Goal: Task Accomplishment & Management: Use online tool/utility

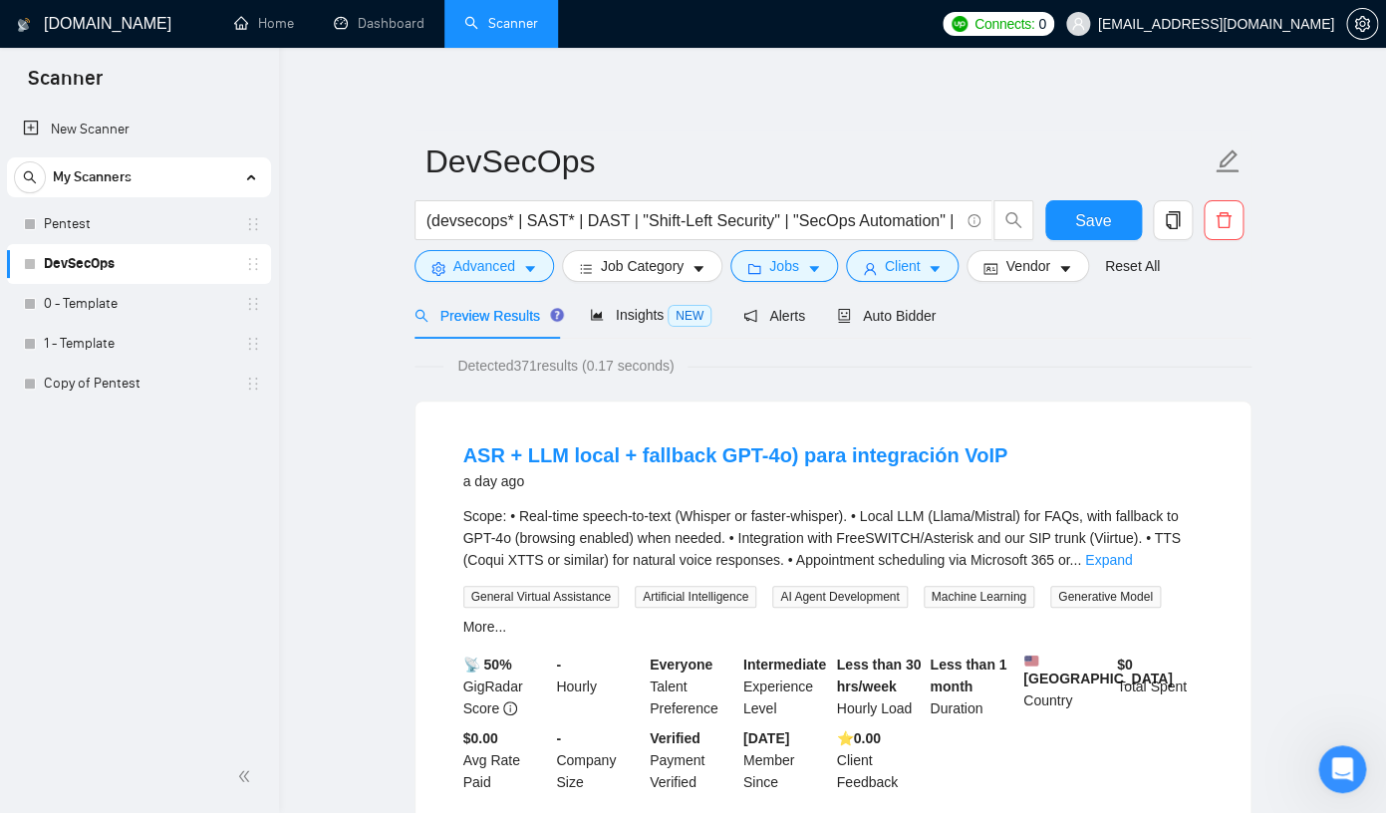
scroll to position [0, 1382]
click at [1077, 207] on button "Save" at bounding box center [1093, 220] width 97 height 40
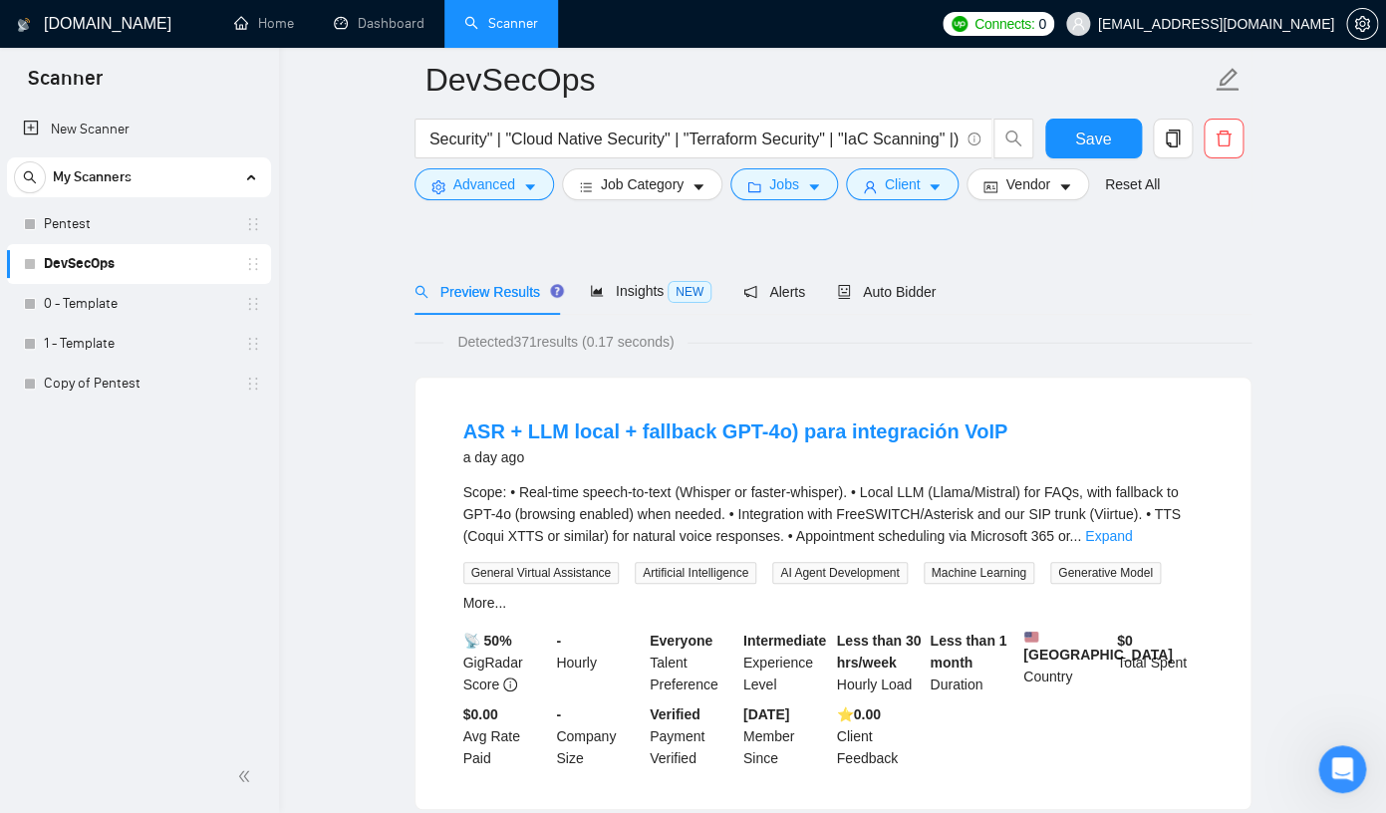
scroll to position [0, 0]
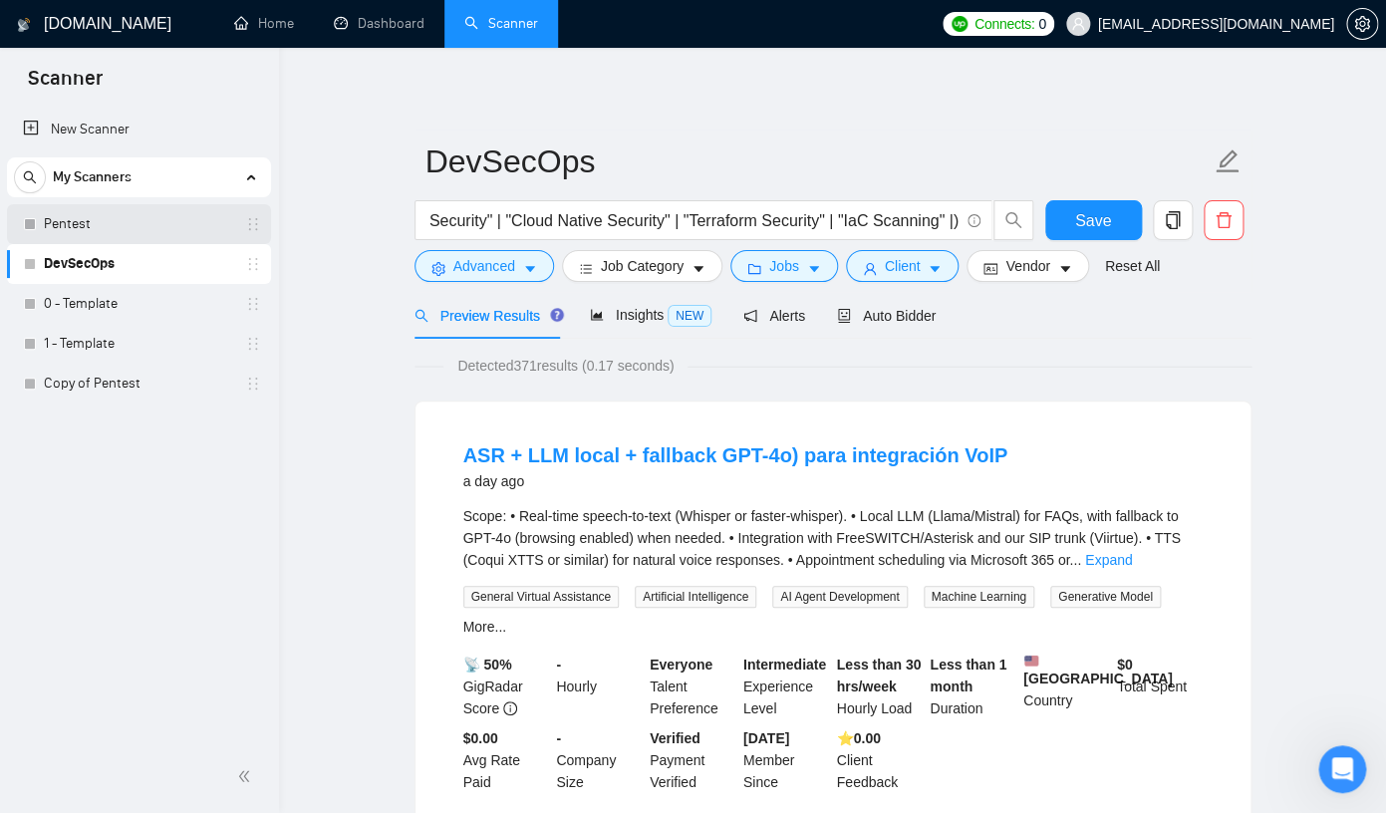
click at [112, 231] on link "Pentest" at bounding box center [138, 224] width 189 height 40
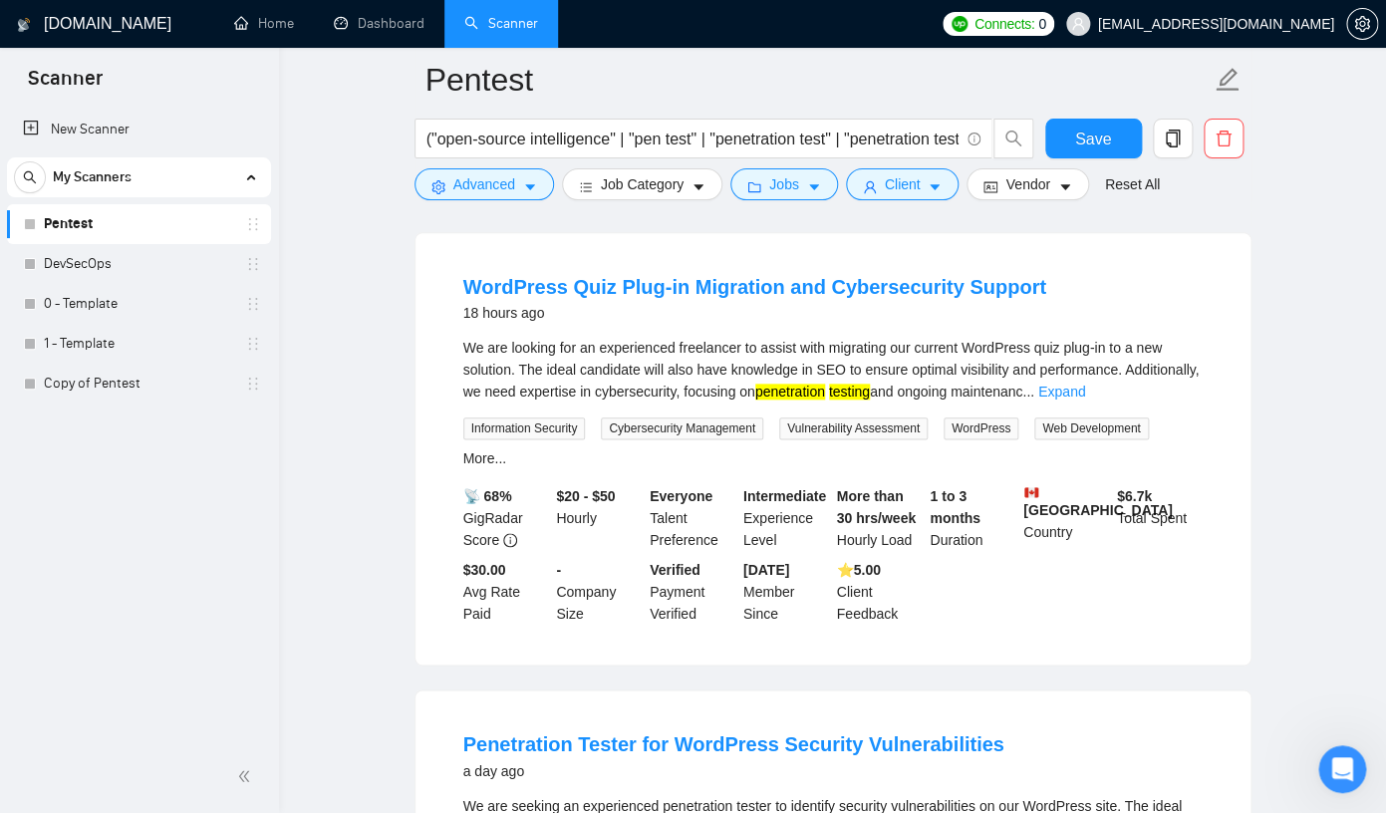
scroll to position [577, 0]
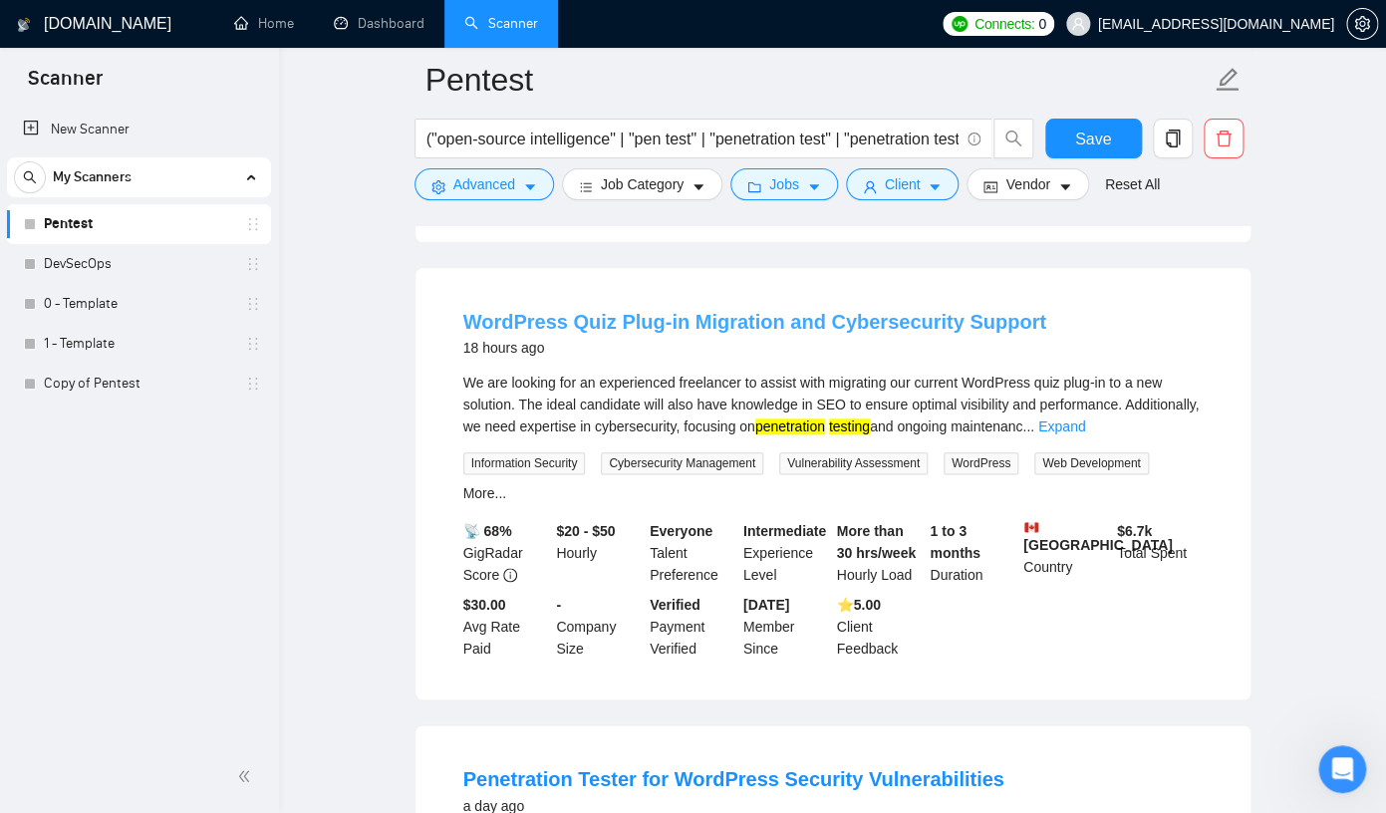
click at [945, 331] on link "WordPress Quiz Plug-in Migration and Cybersecurity Support" at bounding box center [754, 322] width 583 height 22
click at [434, 503] on div "WordPress Quiz Plug-in Migration and Cybersecurity Support 18 hours ago We are …" at bounding box center [833, 484] width 835 height 432
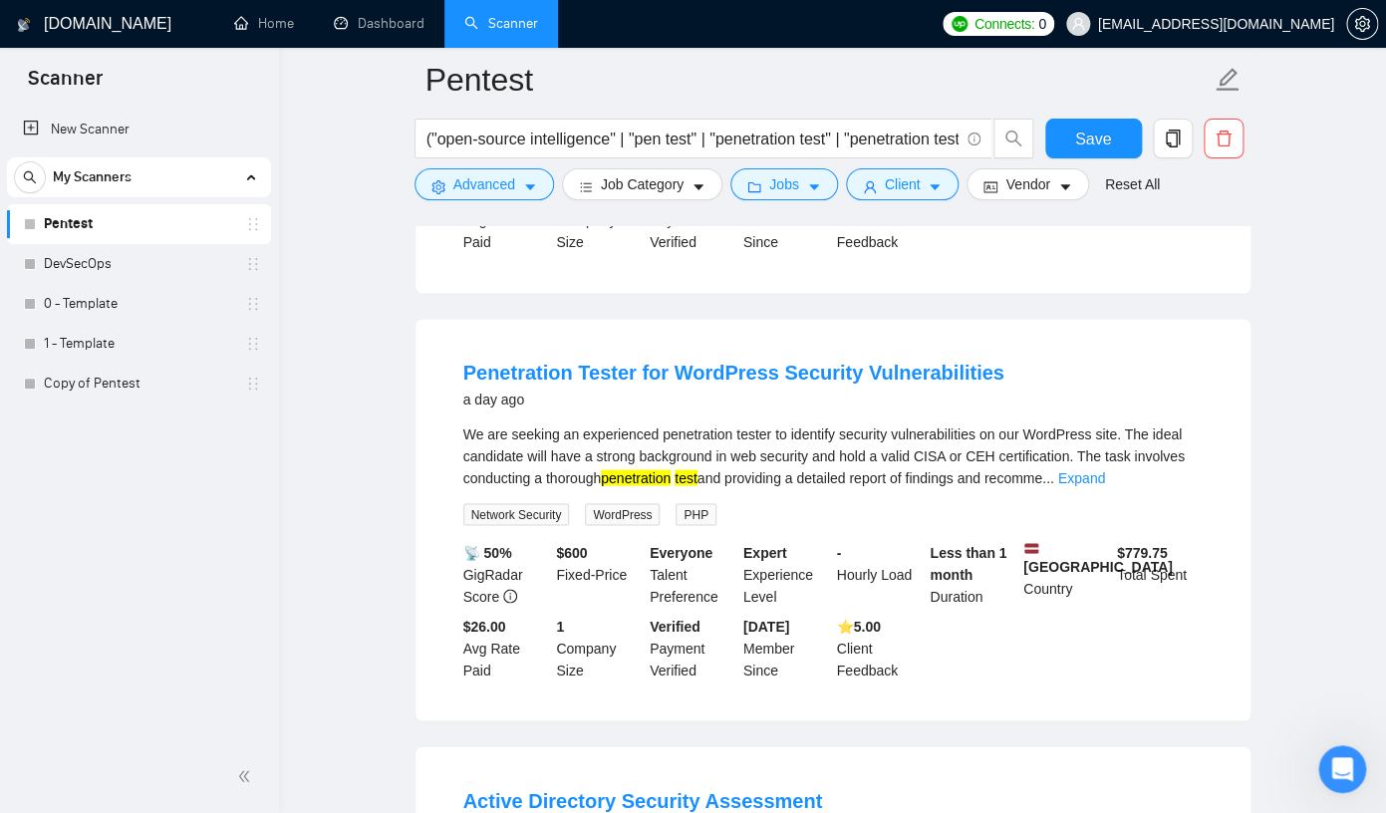
scroll to position [985, 0]
click at [644, 377] on link "Penetration Tester for WordPress Security Vulnerabilities" at bounding box center [733, 372] width 541 height 22
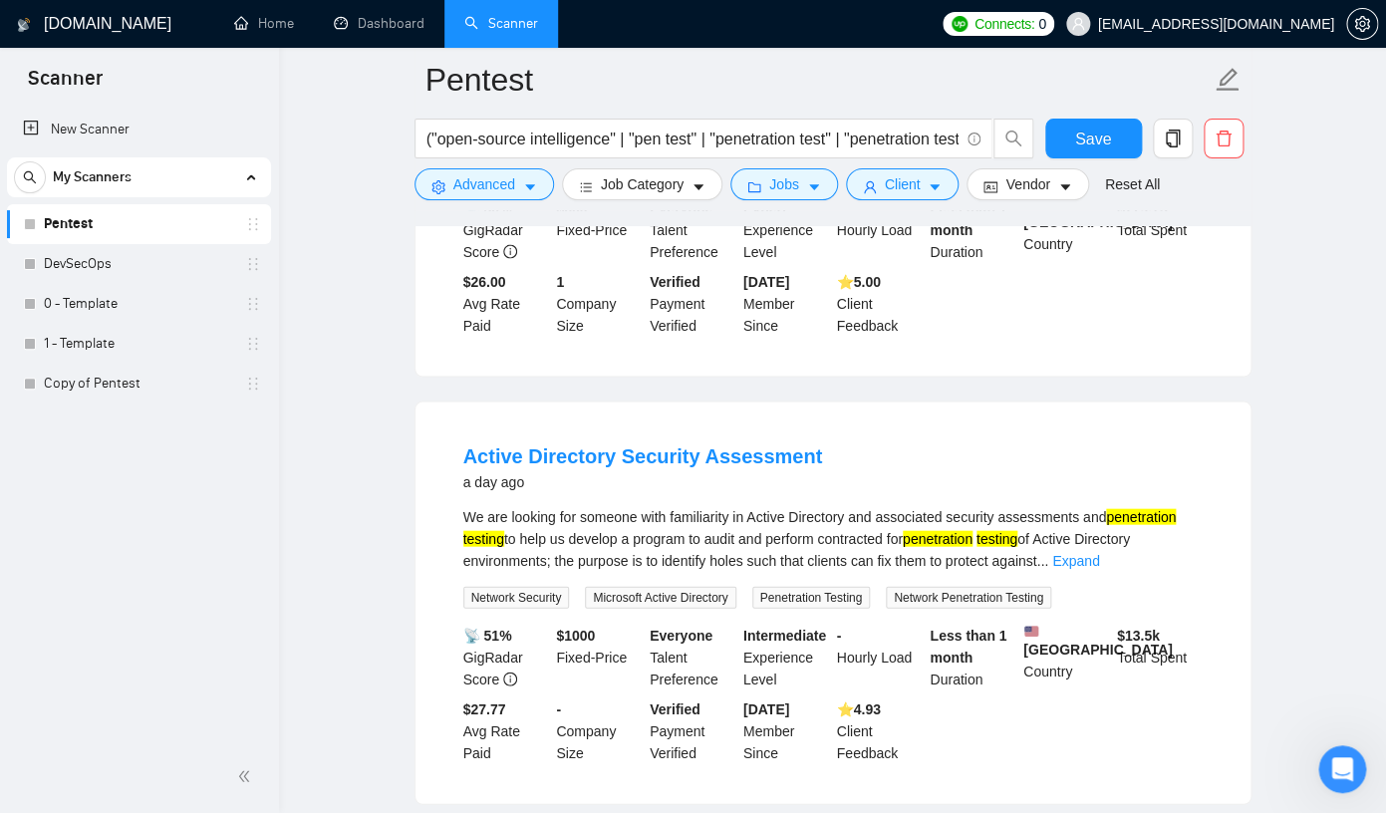
scroll to position [1331, 0]
click at [563, 456] on link "Active Directory Security Assessment" at bounding box center [643, 454] width 360 height 22
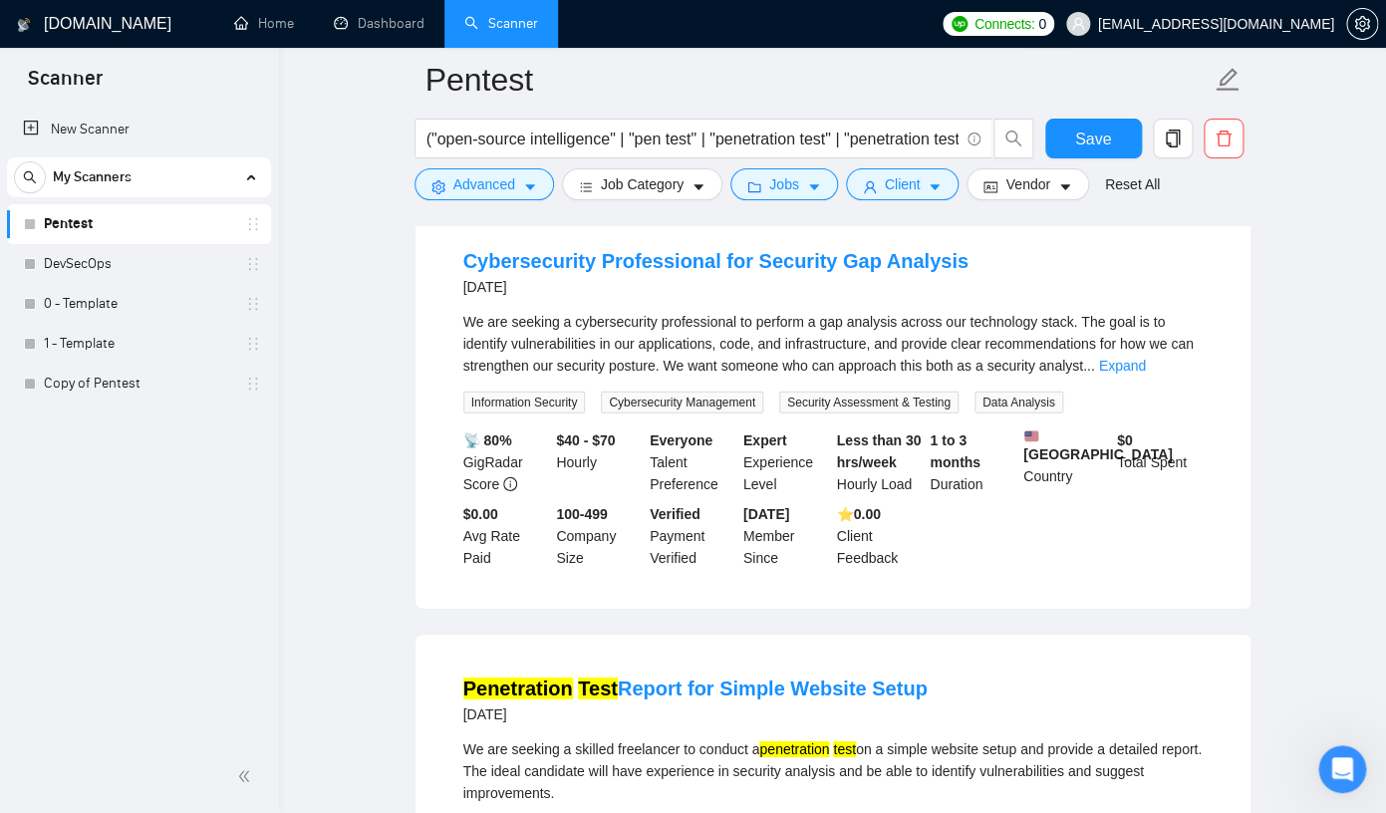
scroll to position [1951, 0]
click at [601, 271] on link "Cybersecurity Professional for Security Gap Analysis" at bounding box center [715, 260] width 505 height 22
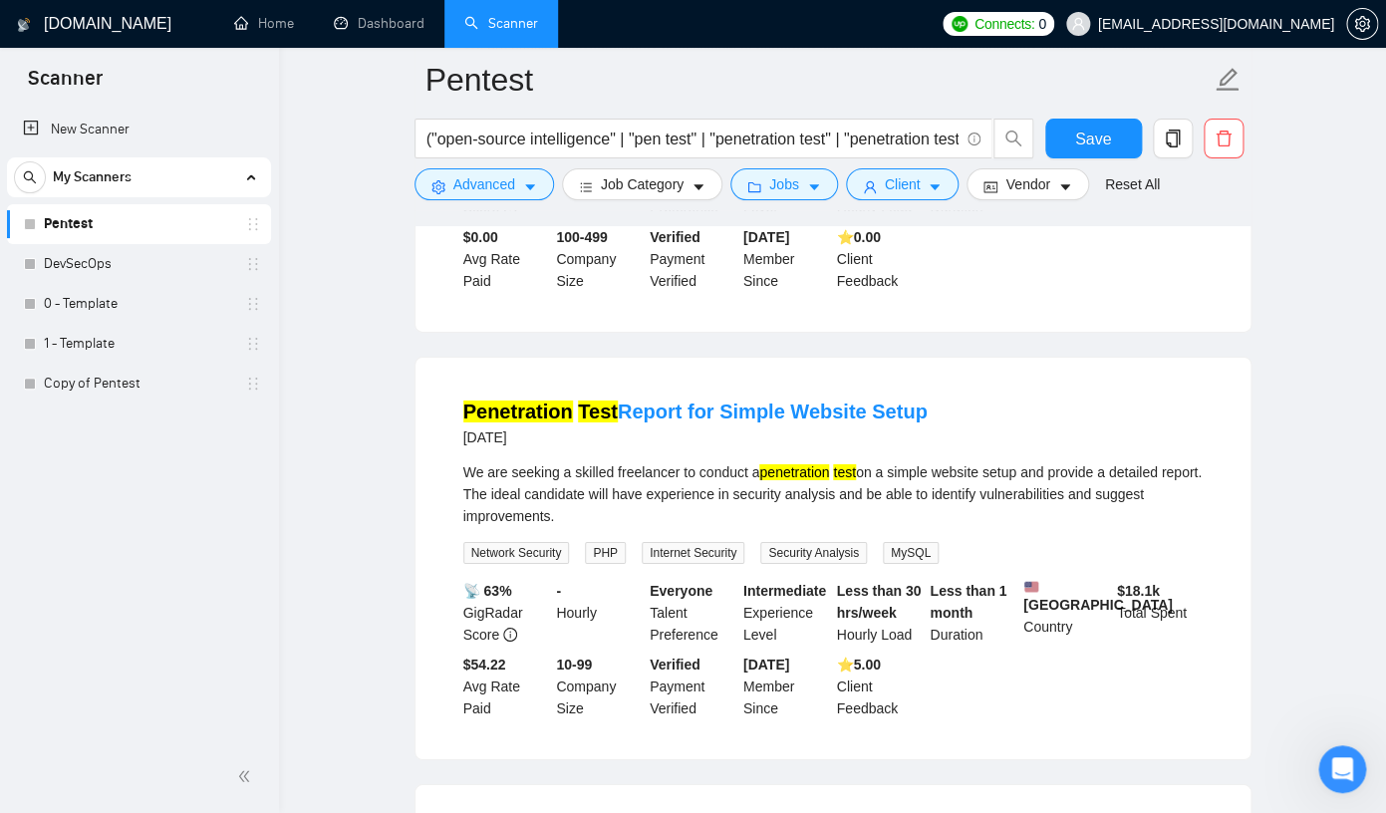
scroll to position [2231, 0]
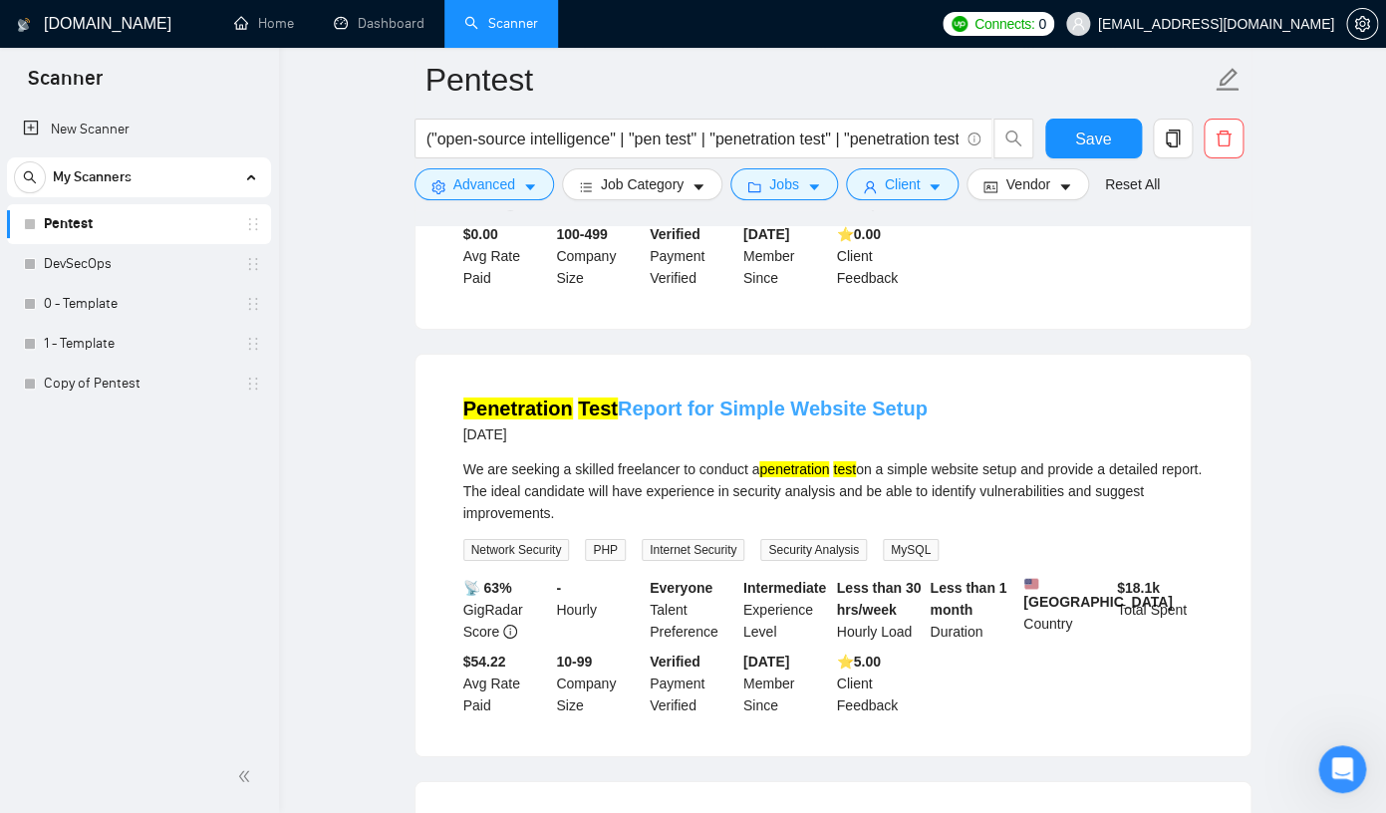
click at [642, 420] on link "Penetration Test Report for Simple Website Setup" at bounding box center [695, 409] width 464 height 22
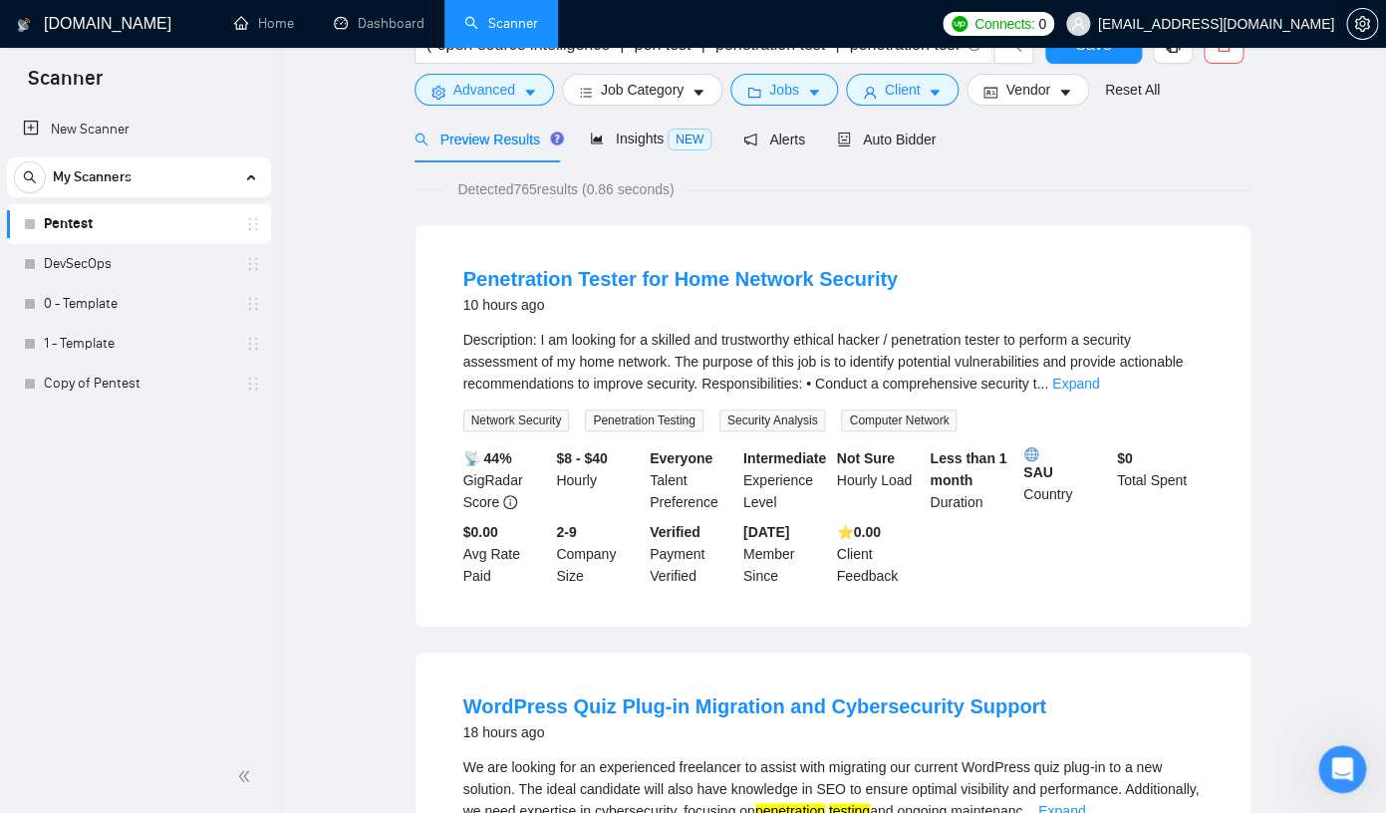
scroll to position [0, 0]
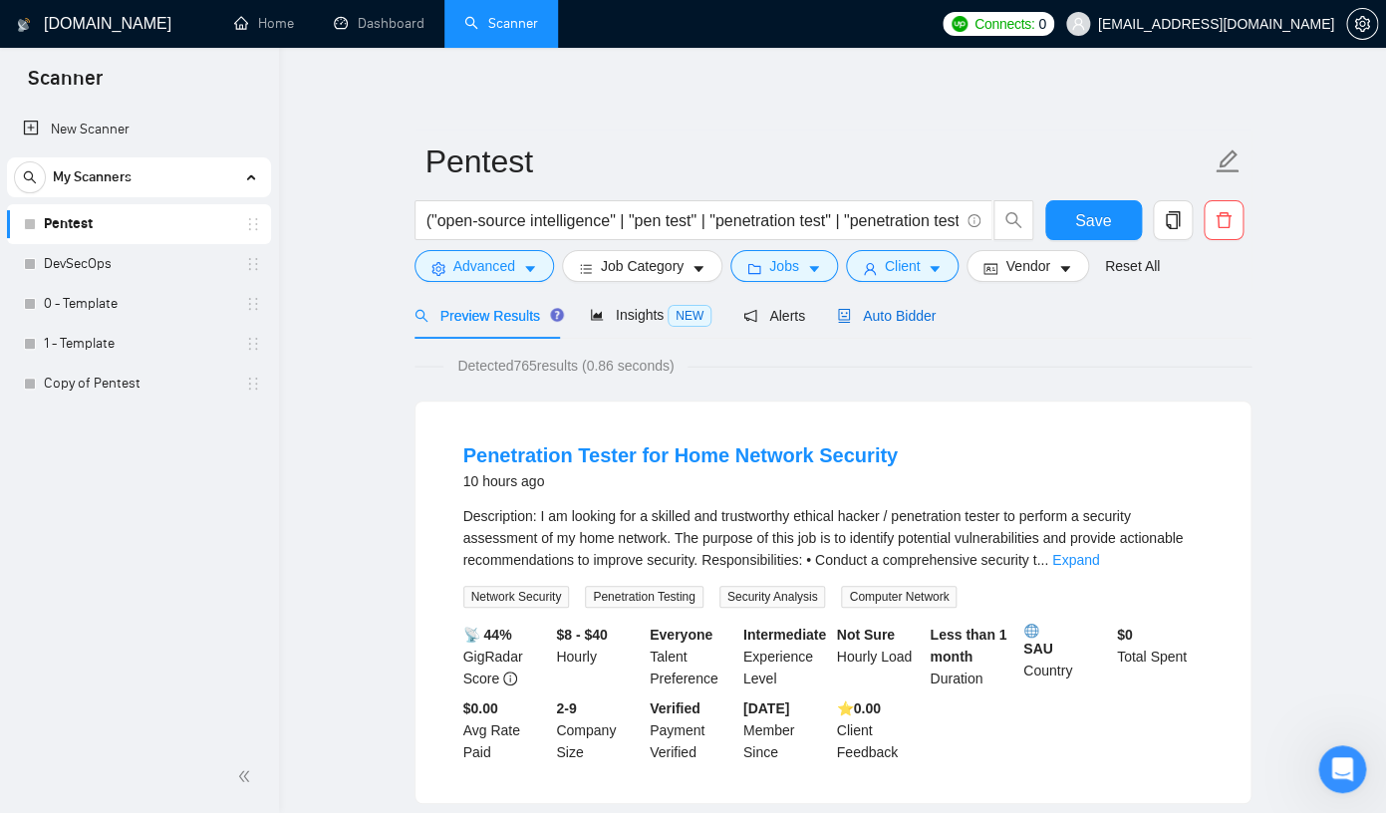
click at [884, 315] on span "Auto Bidder" at bounding box center [886, 316] width 99 height 16
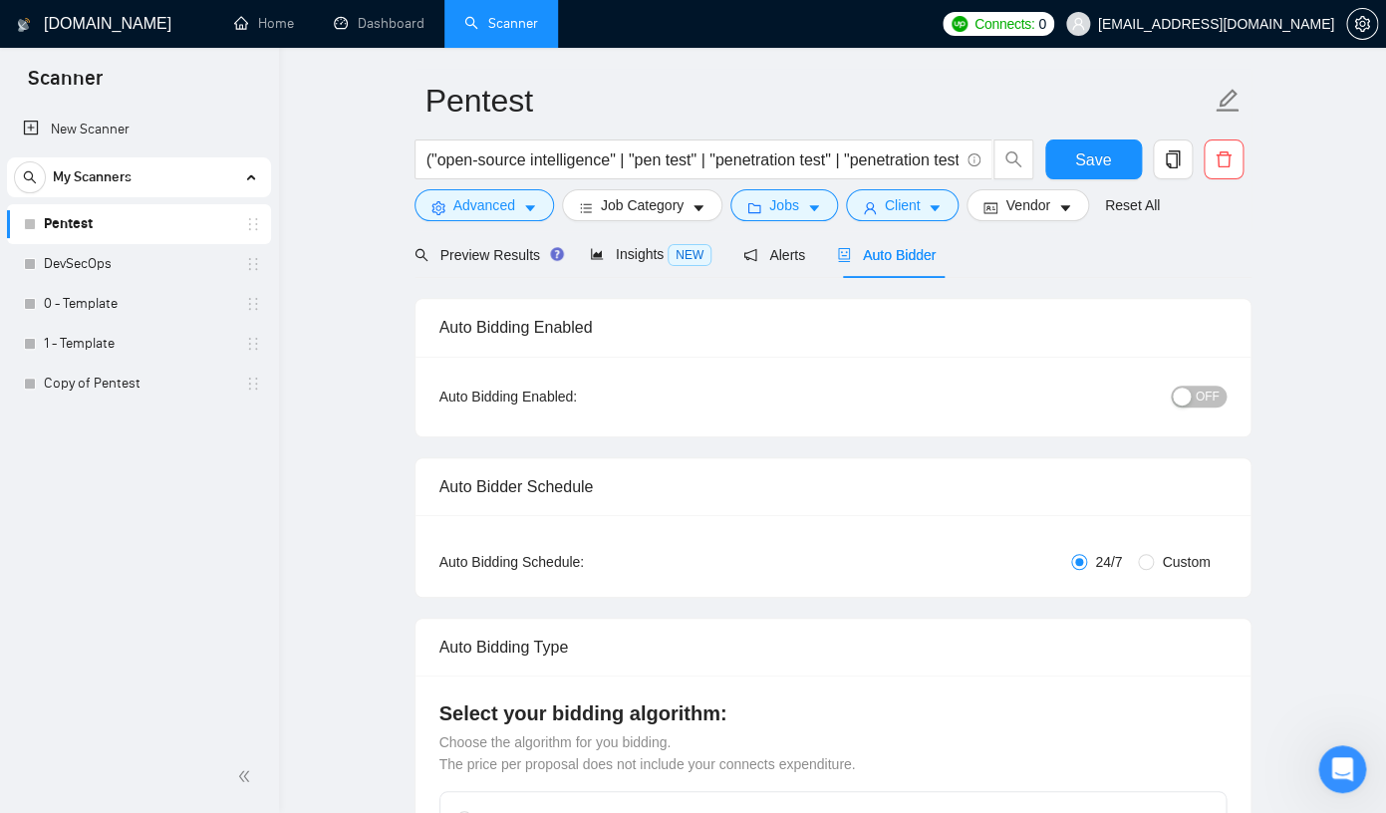
scroll to position [66, 0]
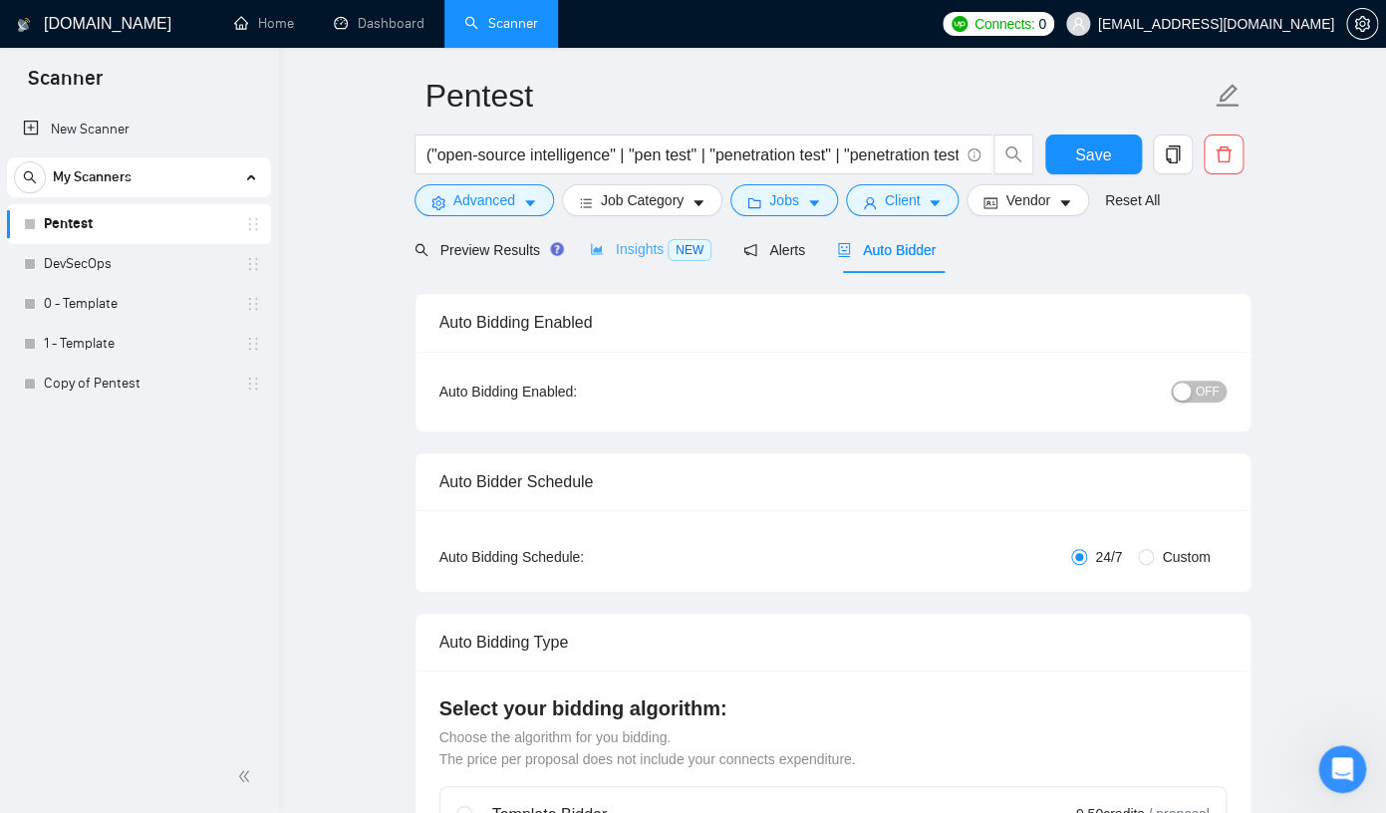
click at [673, 262] on div "Insights NEW" at bounding box center [651, 249] width 122 height 47
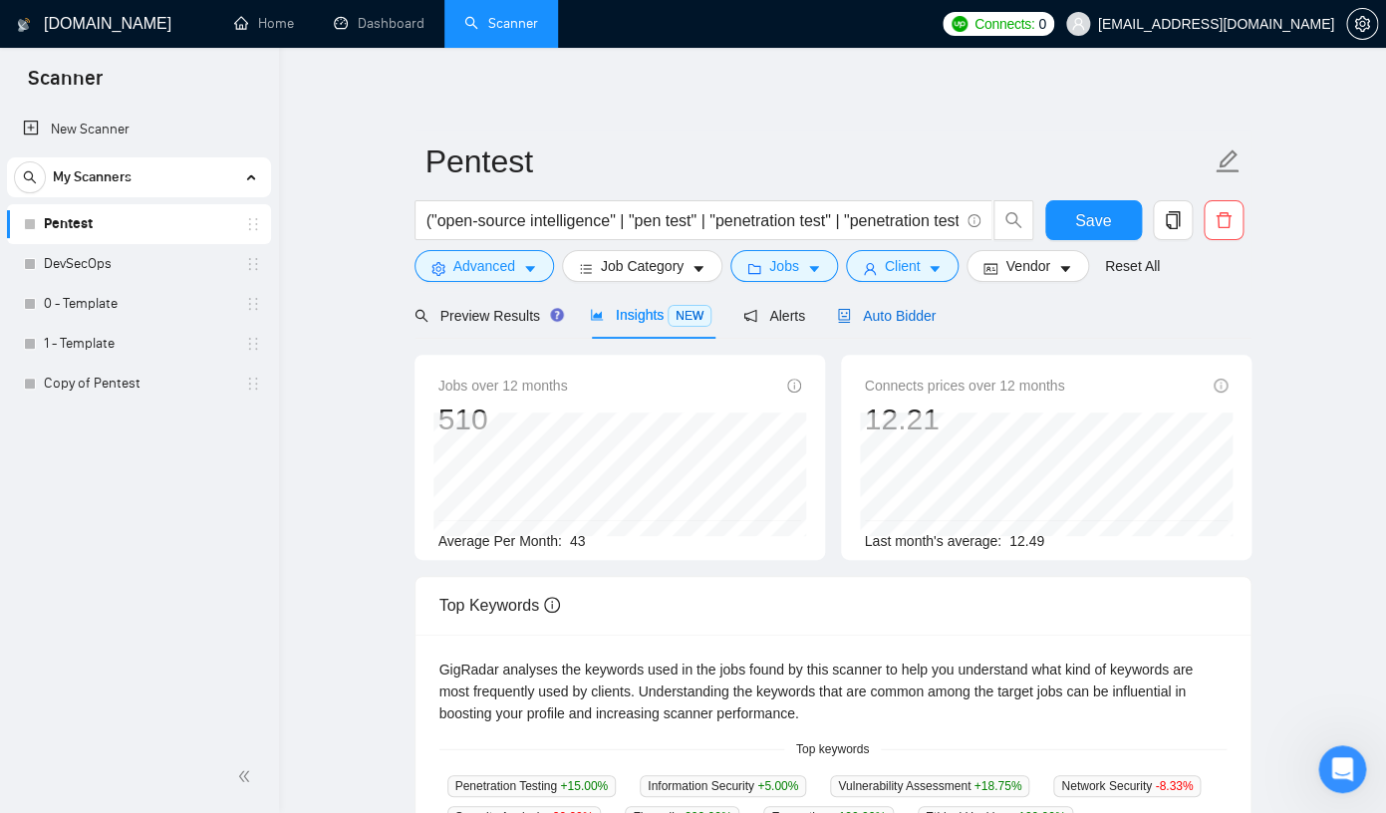
click at [903, 315] on span "Auto Bidder" at bounding box center [886, 316] width 99 height 16
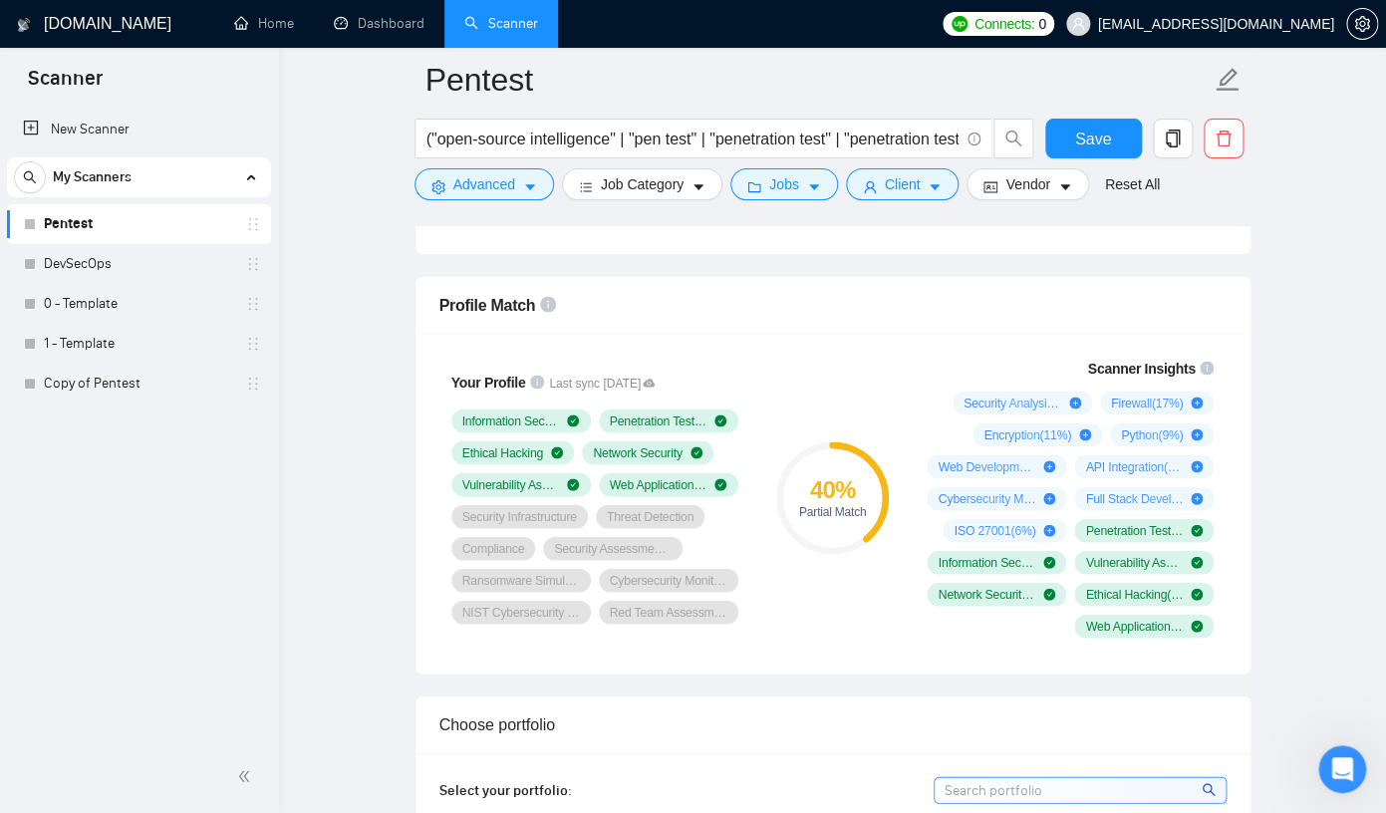
scroll to position [1255, 0]
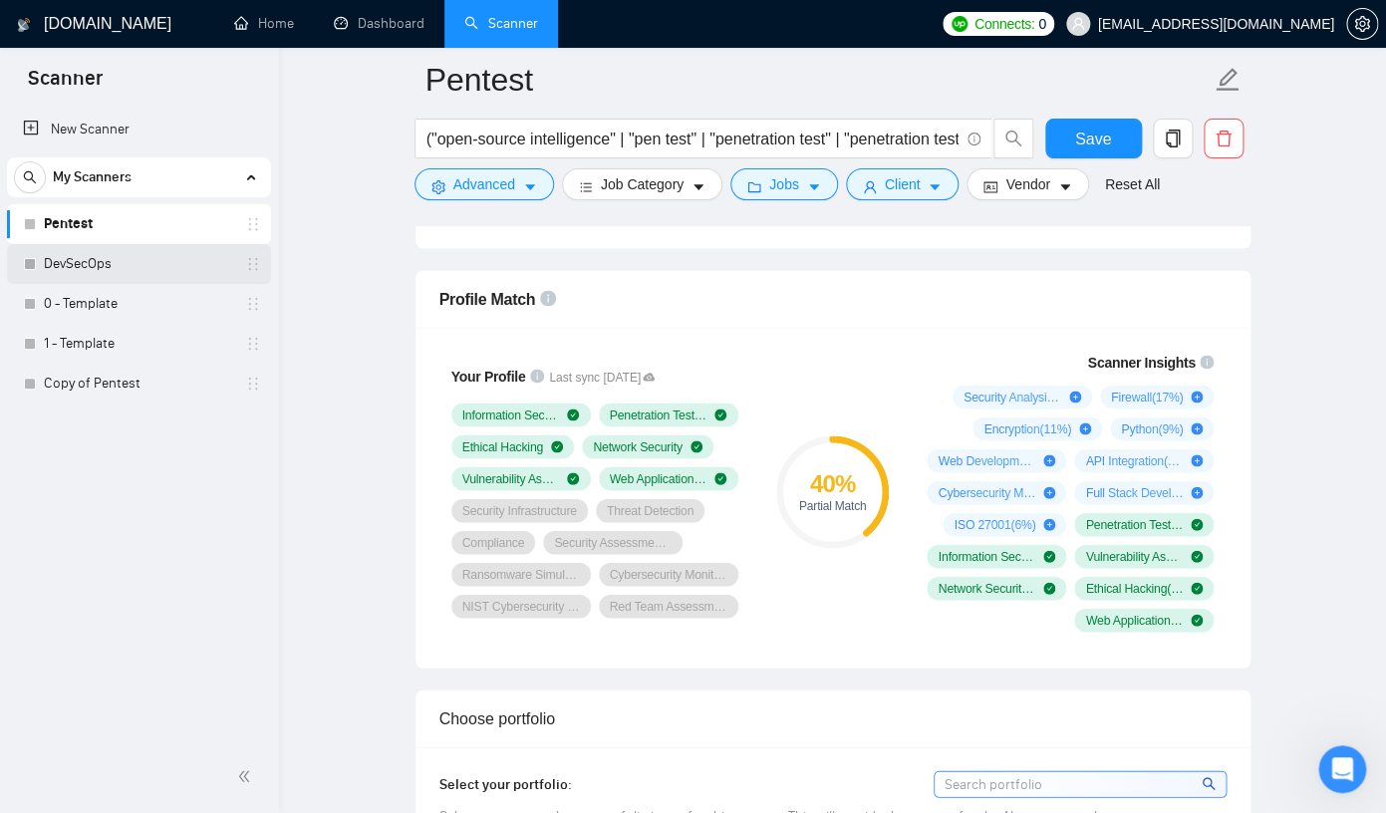
click at [123, 278] on link "DevSecOps" at bounding box center [138, 264] width 189 height 40
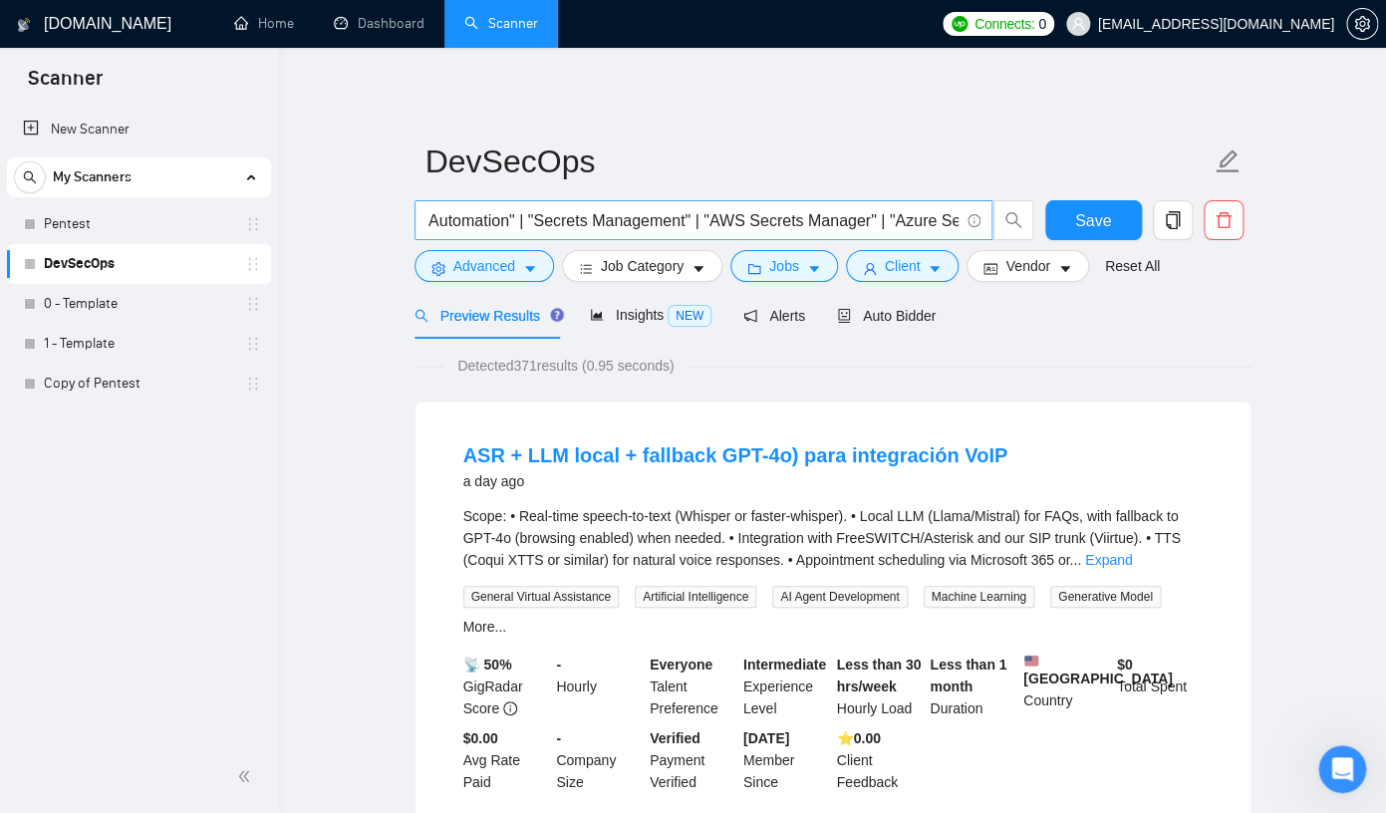
scroll to position [0, 443]
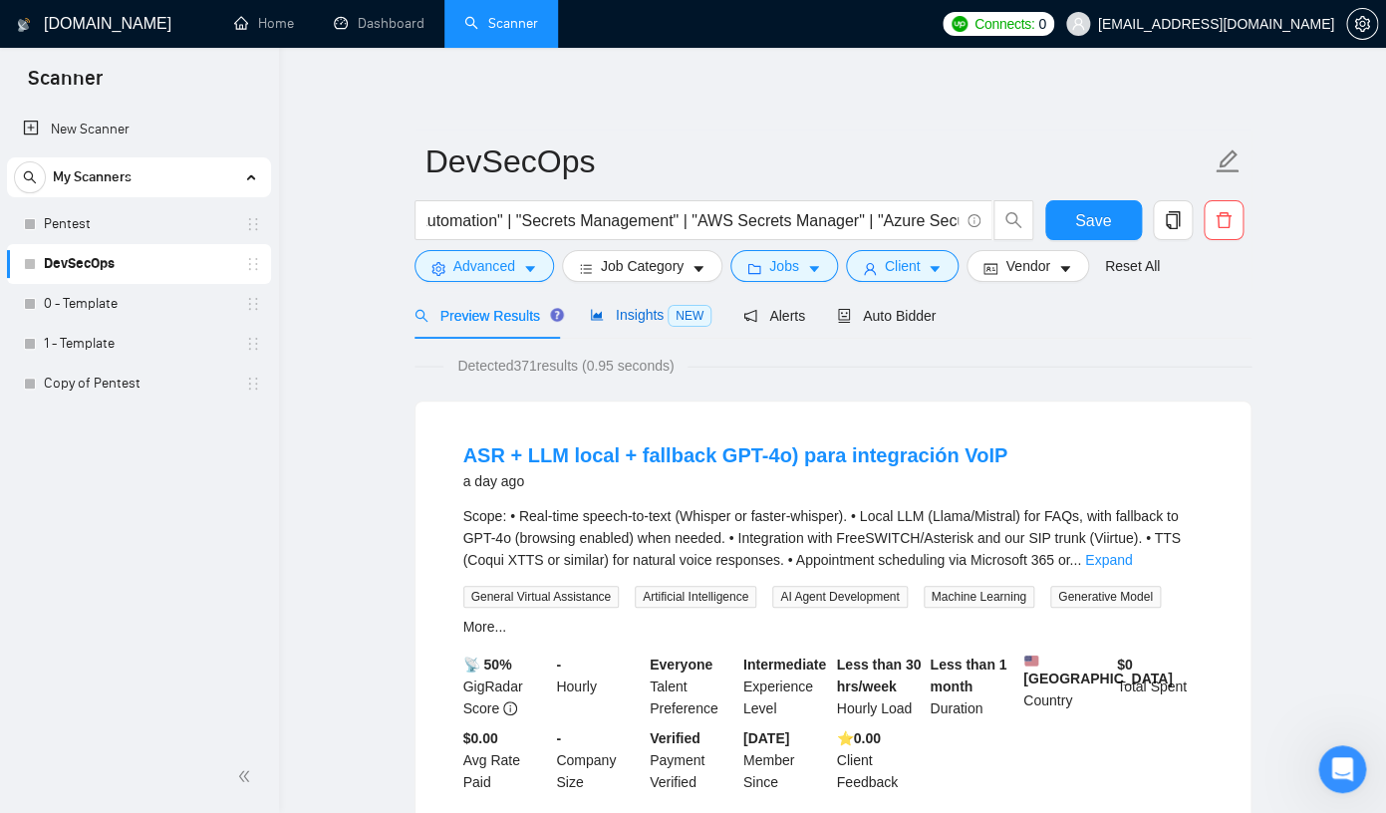
click at [640, 315] on span "Insights NEW" at bounding box center [651, 315] width 122 height 16
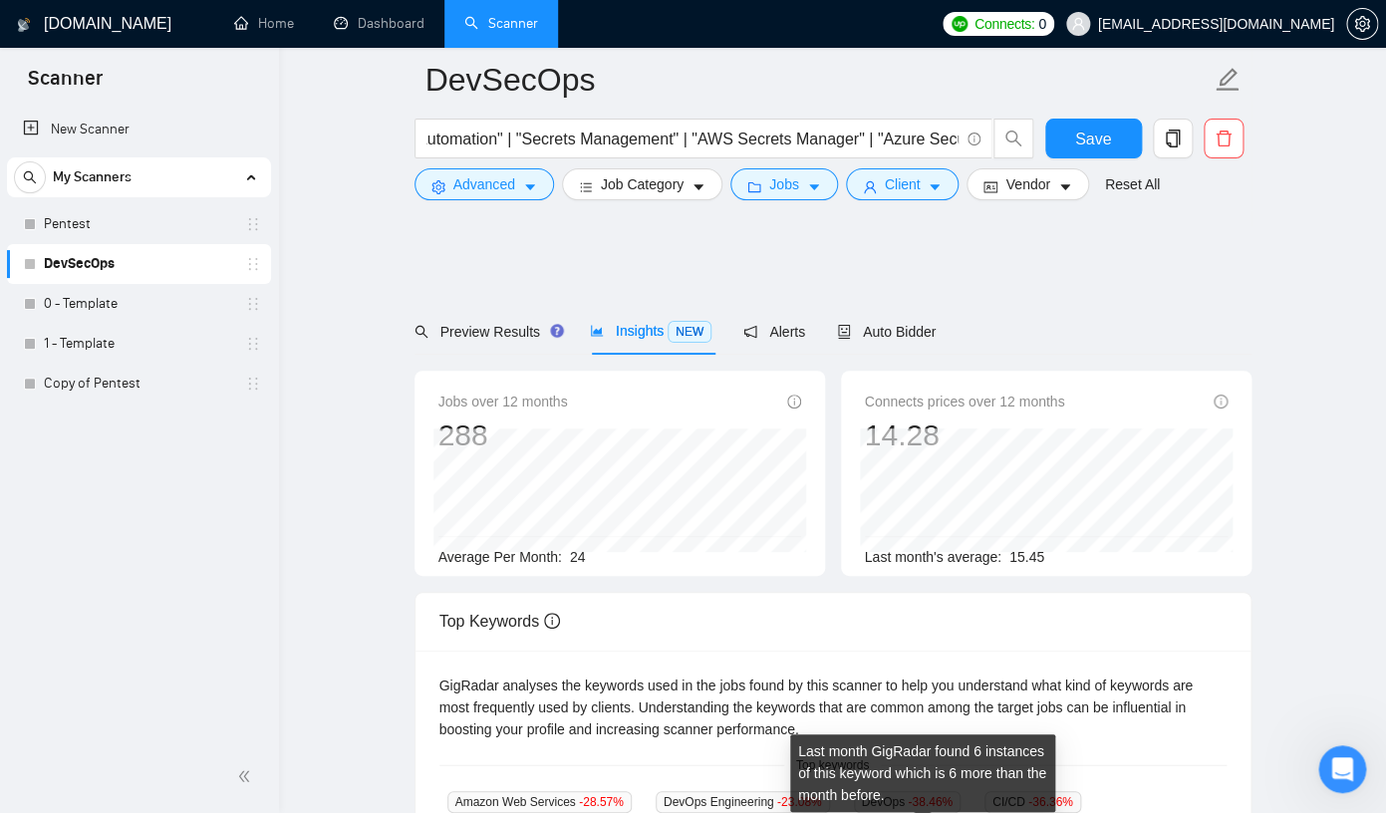
scroll to position [0, 443]
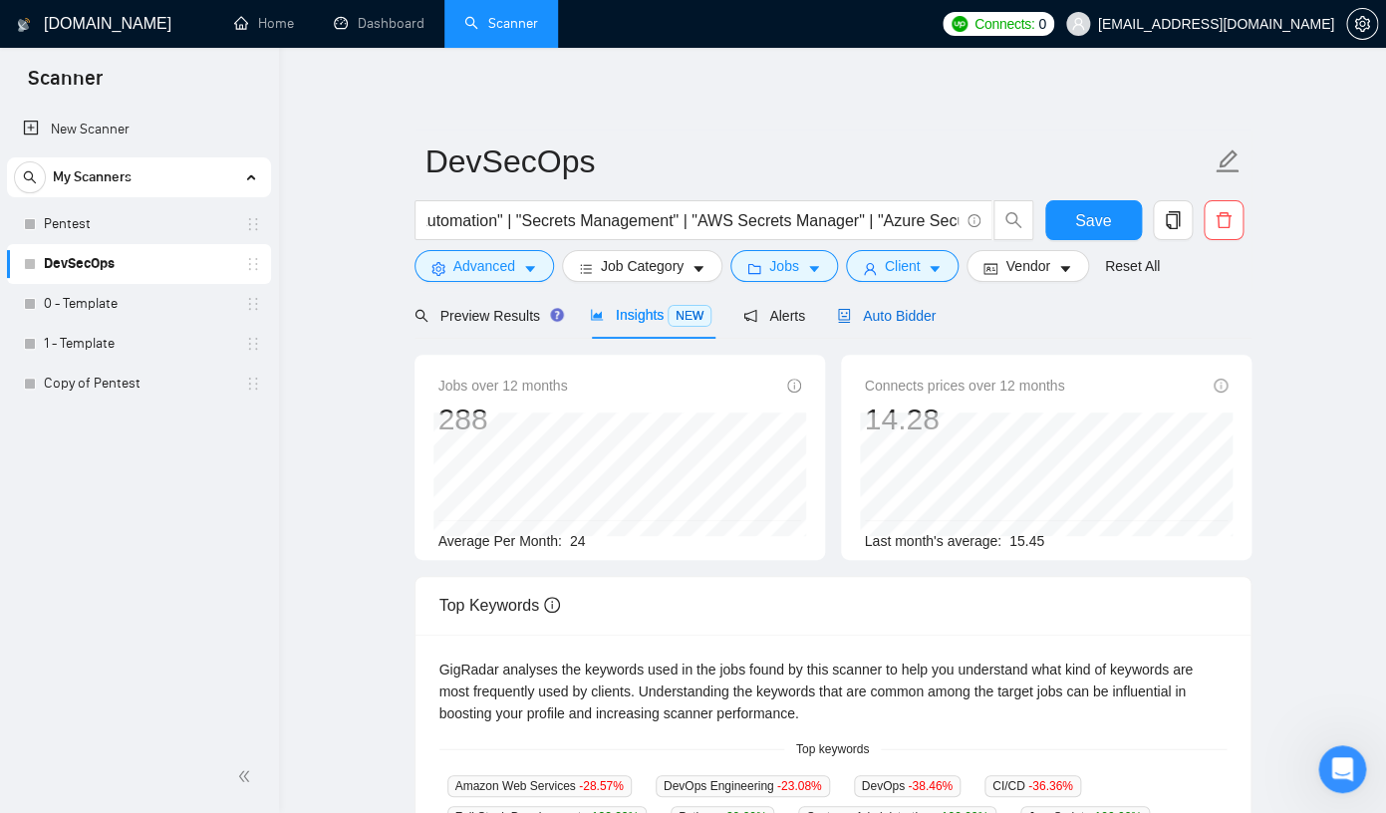
click at [927, 320] on span "Auto Bidder" at bounding box center [886, 316] width 99 height 16
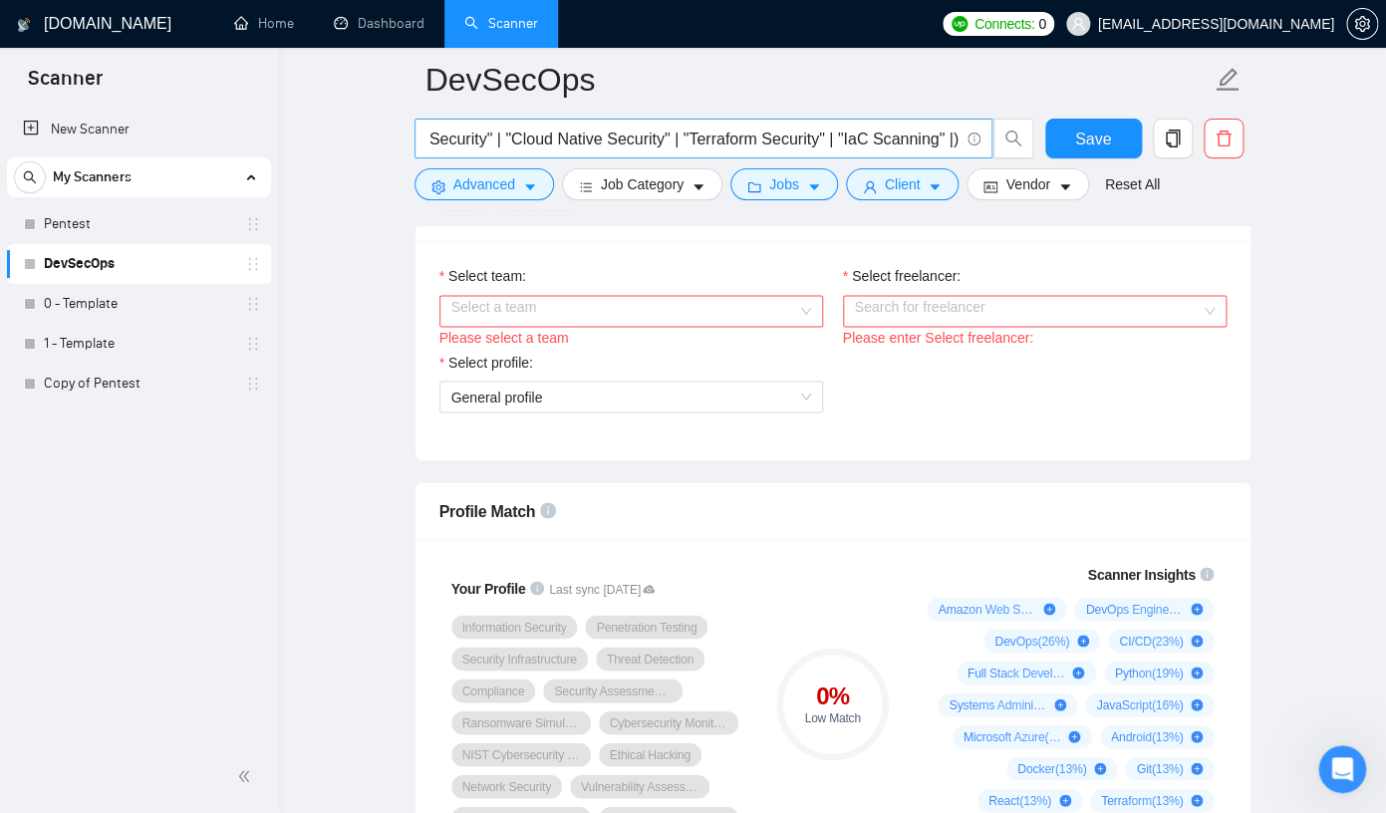
scroll to position [0, 1391]
click at [686, 148] on input "(devsecops* | SAST* | DAST | "Shift-Left Security" | "SecOps Automation" | "Sec…" at bounding box center [693, 139] width 532 height 25
click at [730, 142] on input "(devsecops* | SAST* | DAST | "Shift-Left Security" | "SecOps Automation" | "Sec…" at bounding box center [693, 139] width 532 height 25
click at [726, 142] on input "(devsecops* | SAST* | DAST | "Shift-Left Security" | "SecOps Automation" | "Sec…" at bounding box center [693, 139] width 532 height 25
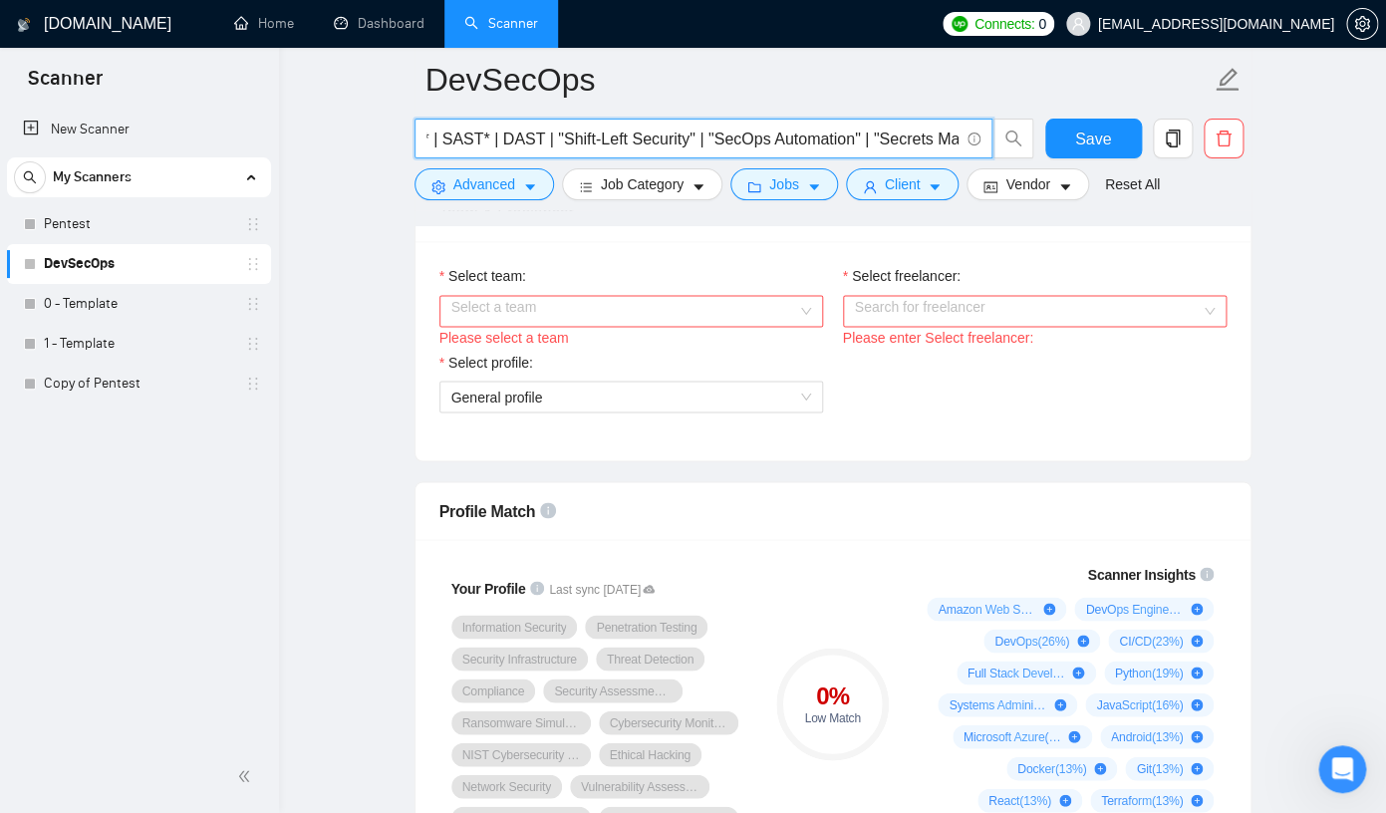
drag, startPoint x: 697, startPoint y: 142, endPoint x: 565, endPoint y: 145, distance: 131.6
click at [565, 145] on input "(devsecops* | SAST* | DAST | "Shift-Left Security" | "SecOps Automation" | "Sec…" at bounding box center [693, 139] width 532 height 25
drag, startPoint x: 865, startPoint y: 137, endPoint x: 726, endPoint y: 139, distance: 139.5
click at [726, 139] on input "(devsecops* | SAST* | DAST | "Shift-Left Security" | "SecOps Automation" | "Sec…" at bounding box center [693, 139] width 532 height 25
